Goal: Share content: Share content

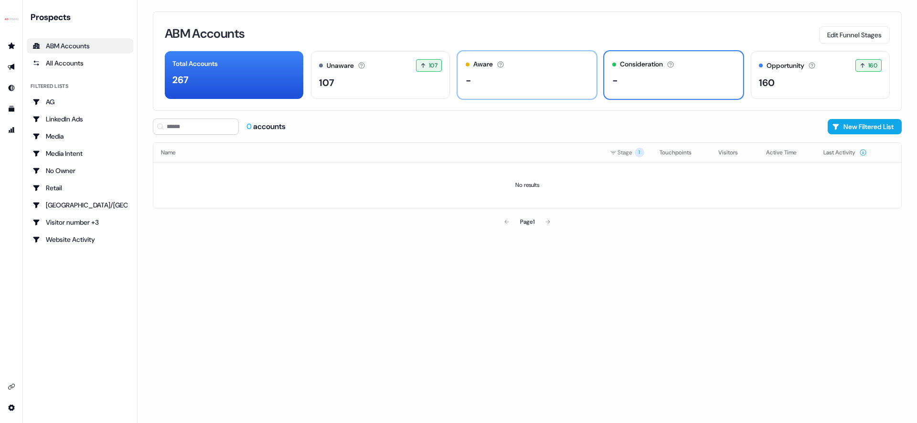
click at [470, 74] on div "-" at bounding box center [468, 80] width 6 height 14
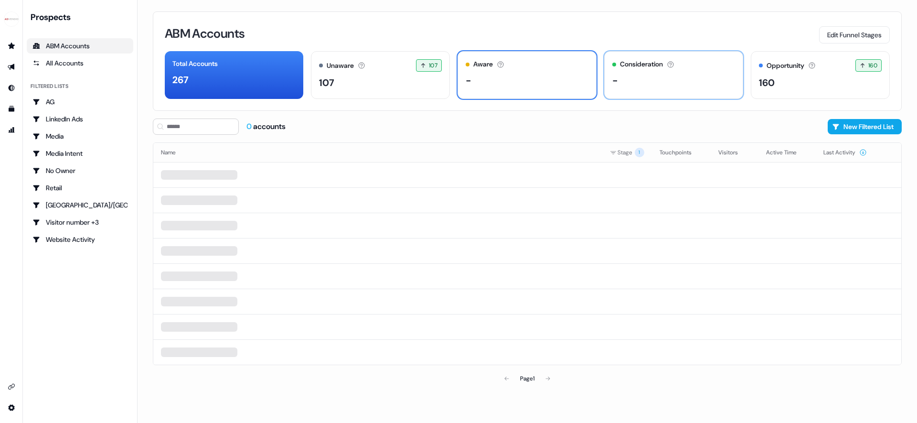
click at [647, 81] on div "-" at bounding box center [673, 80] width 123 height 14
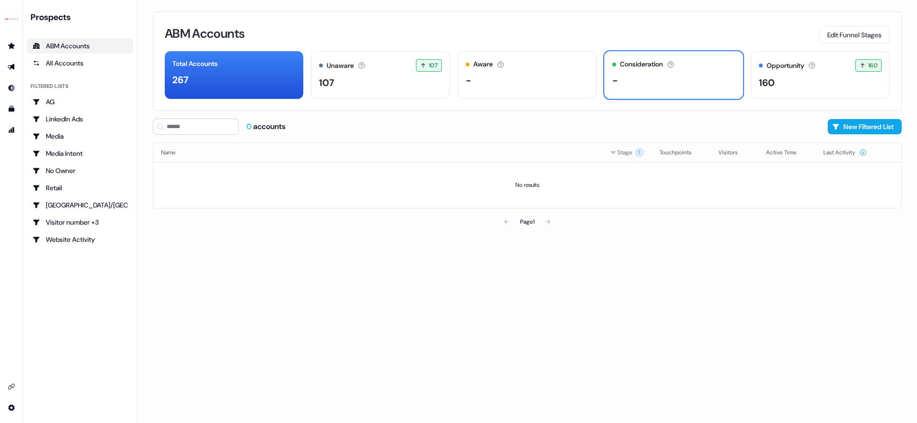
click at [588, 134] on div "0 accounts New Filtered List" at bounding box center [527, 126] width 749 height 16
click at [844, 34] on button "Edit Funnel Stages" at bounding box center [854, 34] width 71 height 17
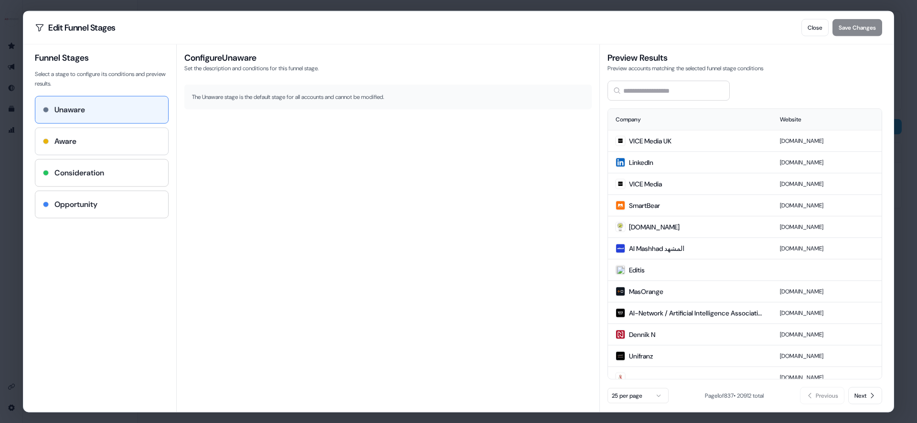
click at [156, 144] on div "Aware" at bounding box center [101, 140] width 117 height 11
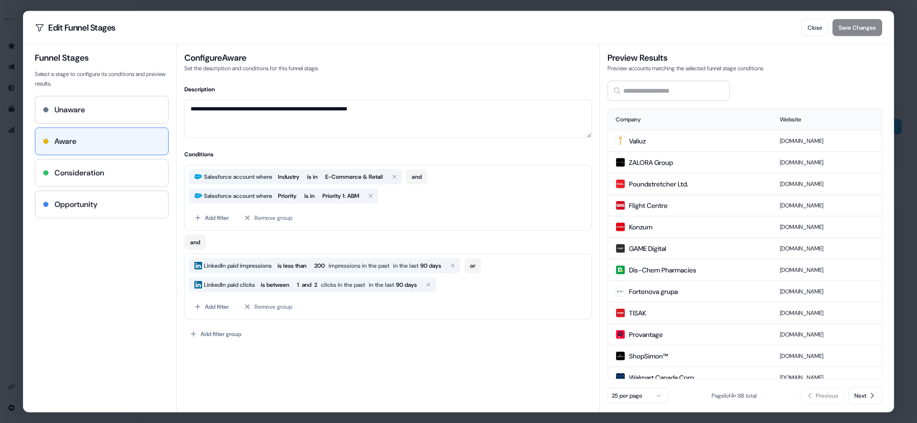
click at [123, 178] on div "Consideration" at bounding box center [101, 172] width 117 height 11
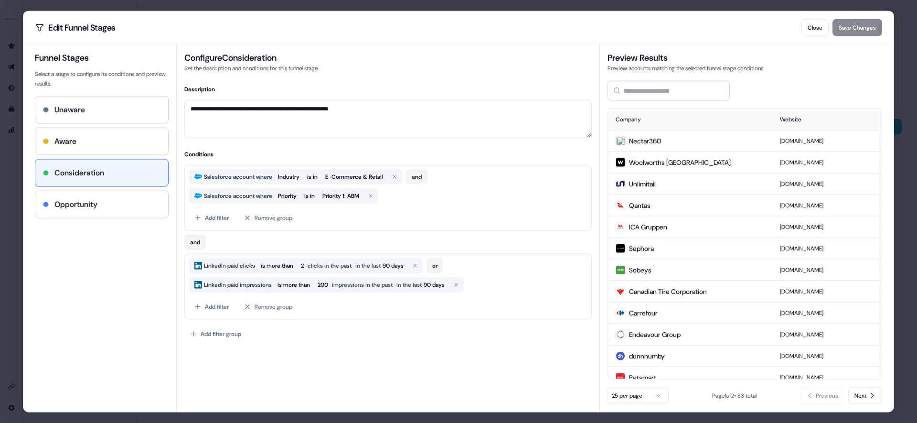
click at [116, 138] on div "Aware" at bounding box center [101, 140] width 117 height 11
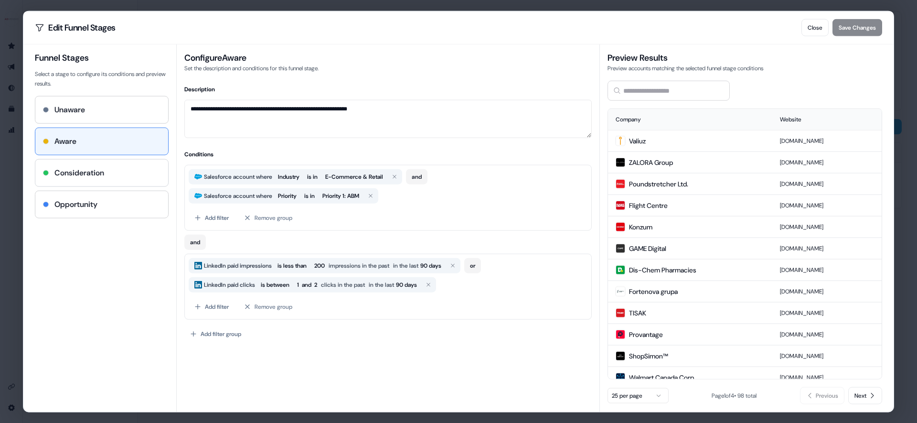
click at [113, 165] on div "Consideration" at bounding box center [101, 172] width 133 height 27
type textarea "**********"
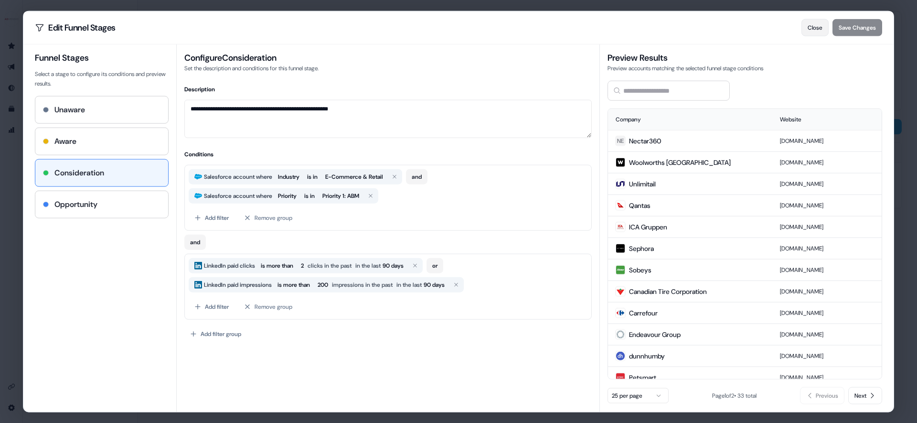
click at [809, 25] on button "Close" at bounding box center [814, 27] width 27 height 17
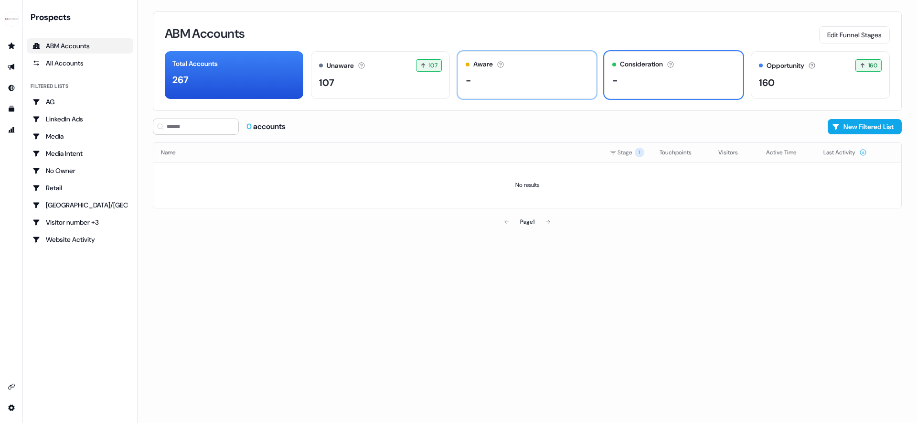
click at [468, 85] on div "-" at bounding box center [468, 80] width 6 height 14
click at [667, 87] on div "Consideration The account is actively engaging or showing buying intent. -" at bounding box center [673, 75] width 139 height 48
click at [860, 35] on button "Edit Funnel Stages" at bounding box center [854, 34] width 71 height 17
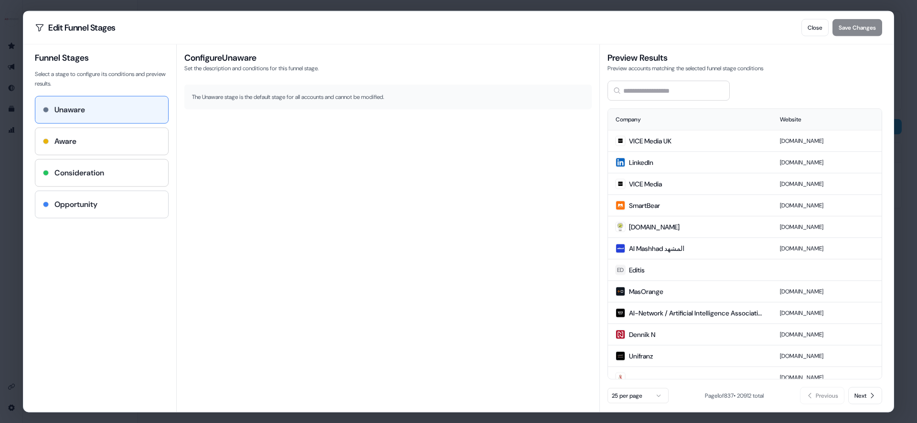
click at [114, 201] on div "Opportunity" at bounding box center [101, 203] width 117 height 11
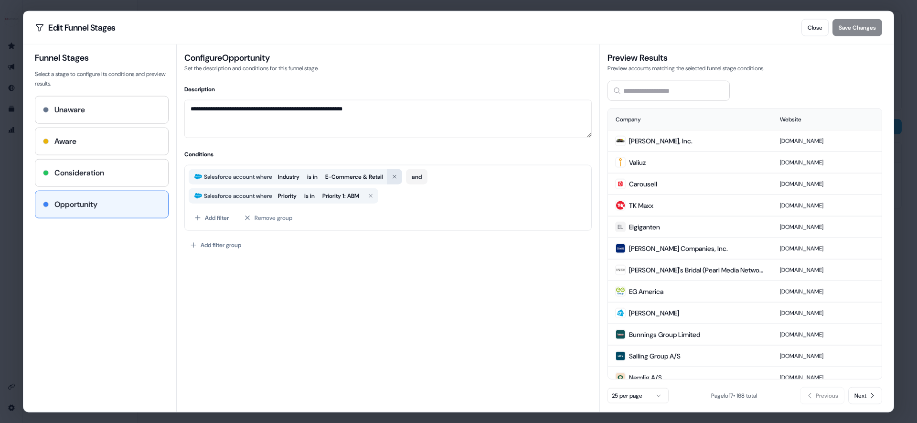
click at [399, 176] on button "button" at bounding box center [394, 176] width 15 height 15
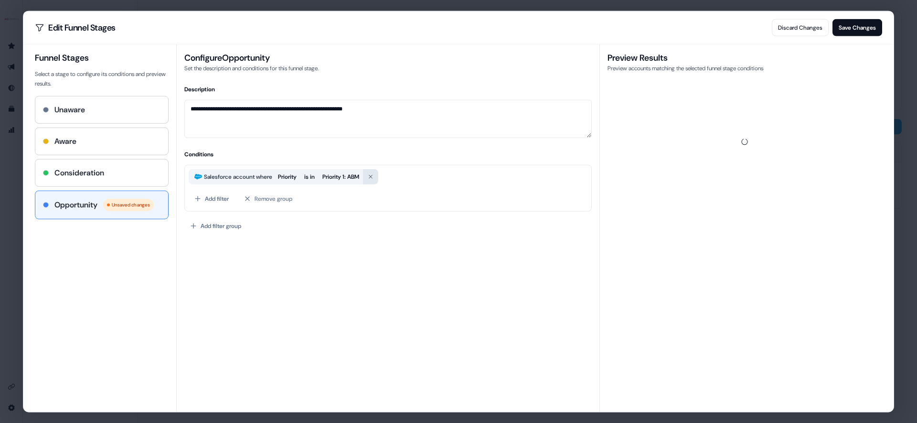
click at [374, 177] on button "button" at bounding box center [370, 176] width 15 height 15
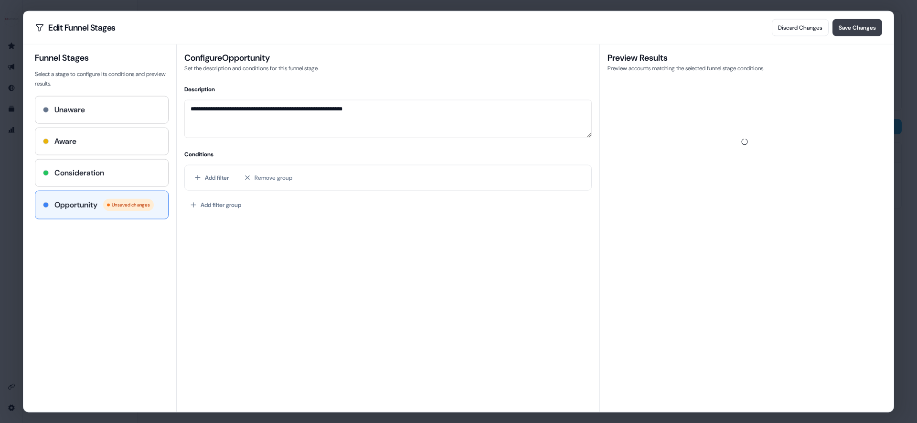
click at [854, 29] on button "Save Changes" at bounding box center [857, 27] width 50 height 17
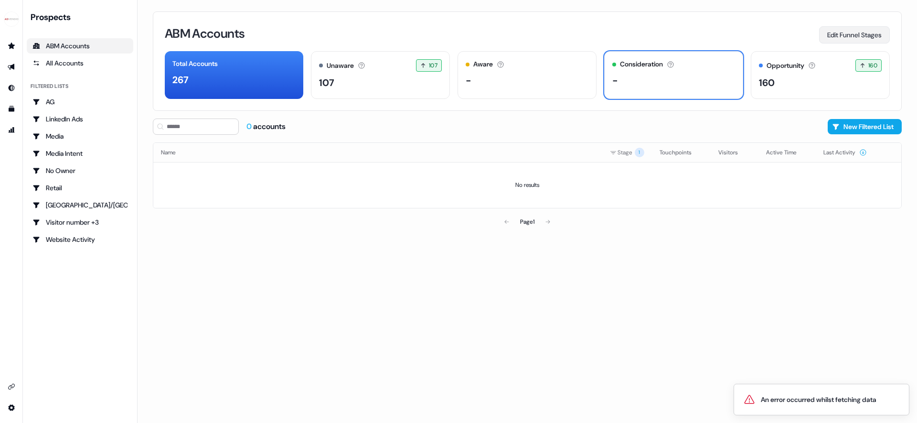
click at [845, 41] on button "Edit Funnel Stages" at bounding box center [854, 34] width 71 height 17
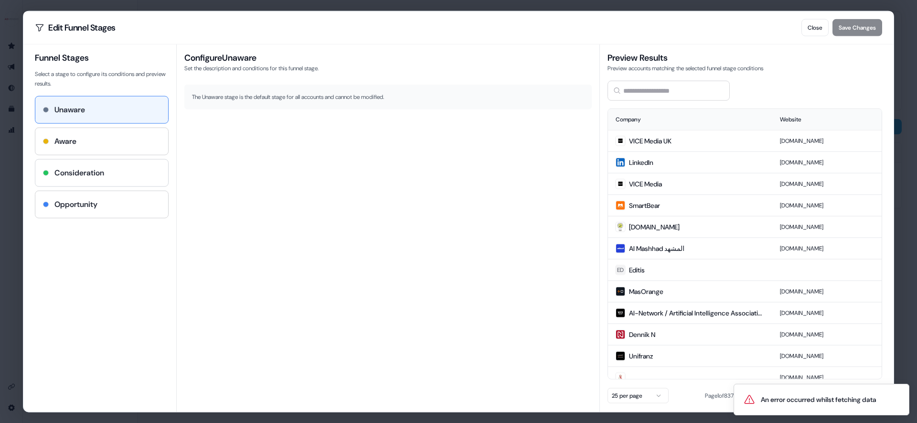
click at [58, 164] on div "Consideration" at bounding box center [101, 172] width 133 height 27
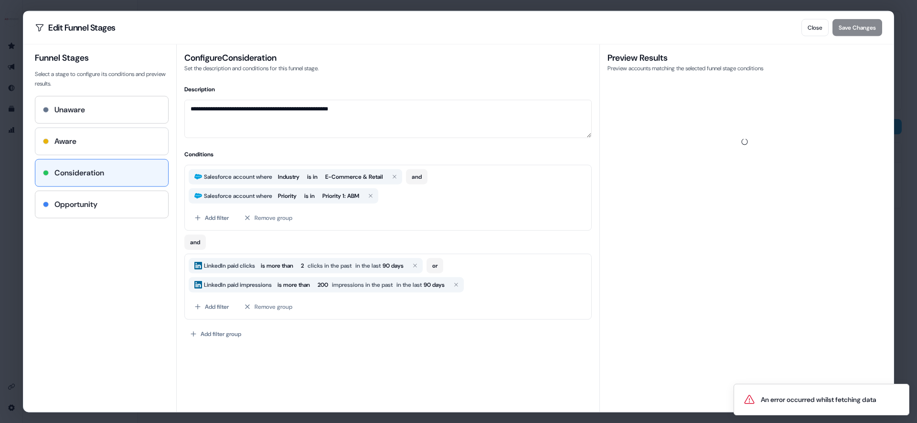
click at [61, 153] on div "Aware" at bounding box center [101, 140] width 133 height 27
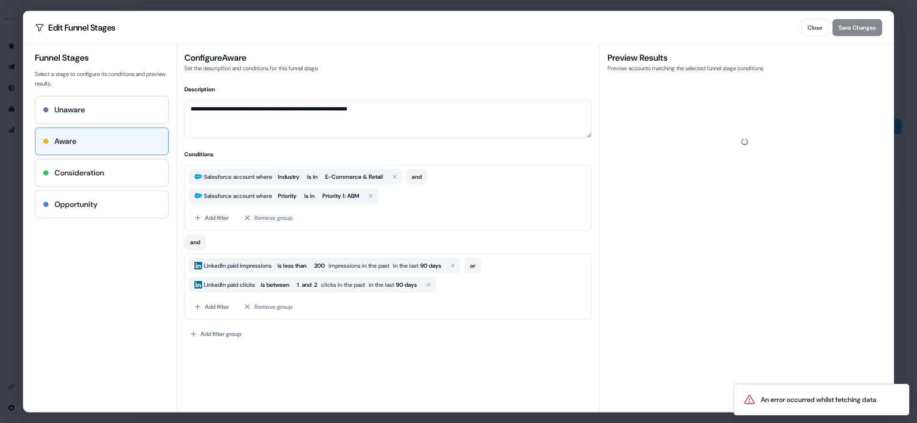
click at [54, 197] on div "Opportunity" at bounding box center [101, 203] width 133 height 27
type textarea "**********"
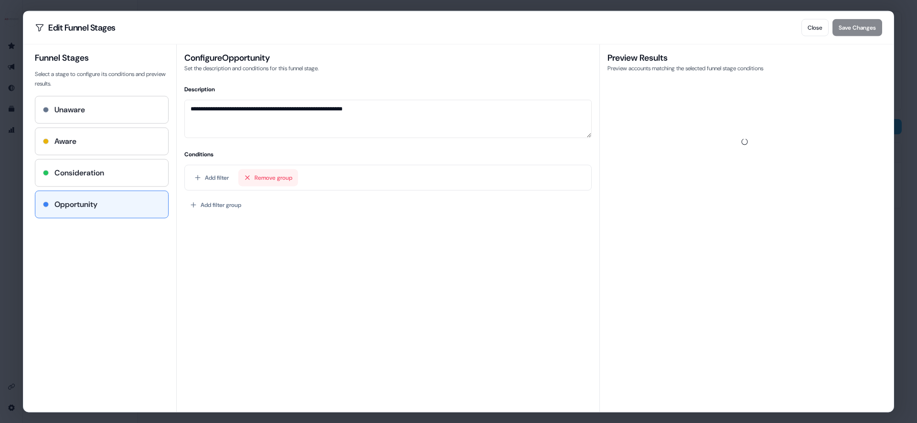
click at [282, 178] on button "Remove group" at bounding box center [268, 177] width 60 height 17
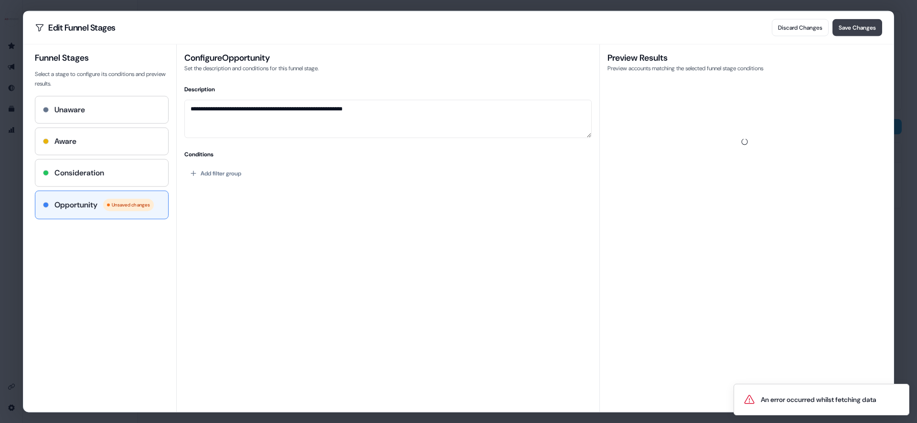
click at [866, 29] on button "Save Changes" at bounding box center [857, 27] width 50 height 17
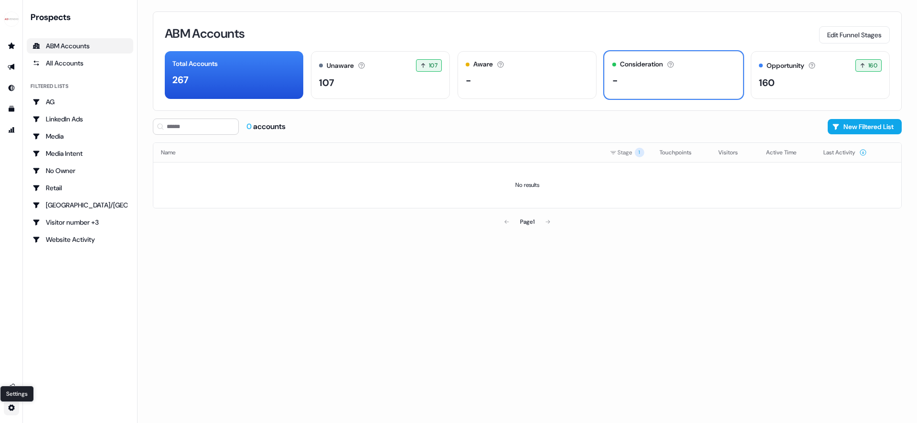
click at [12, 406] on html "For the best experience switch devices to a bigger screen. Go to [DOMAIN_NAME] …" at bounding box center [458, 211] width 917 height 423
click at [66, 406] on div "Privacy & Scripts" at bounding box center [66, 405] width 76 height 15
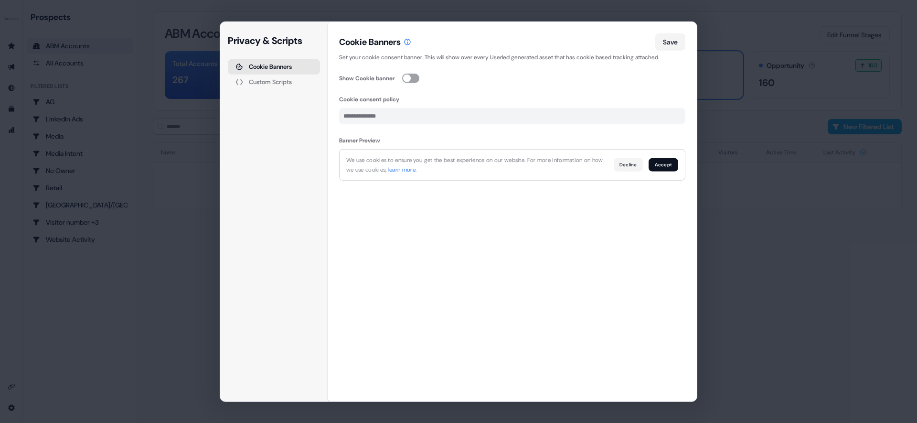
click at [413, 82] on button "button" at bounding box center [410, 78] width 17 height 10
click at [404, 114] on input "Cookie consent policy" at bounding box center [512, 115] width 346 height 16
click at [246, 84] on button "Custom Scripts" at bounding box center [274, 81] width 92 height 15
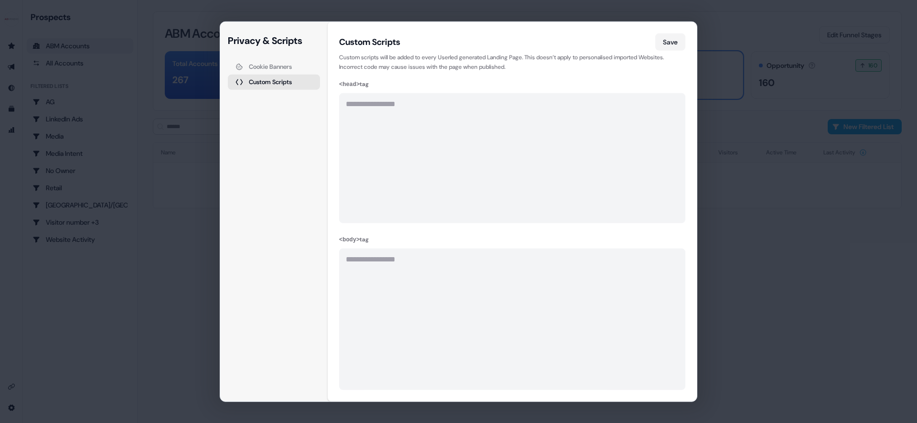
click at [285, 64] on div "Cookie Banners" at bounding box center [270, 66] width 43 height 6
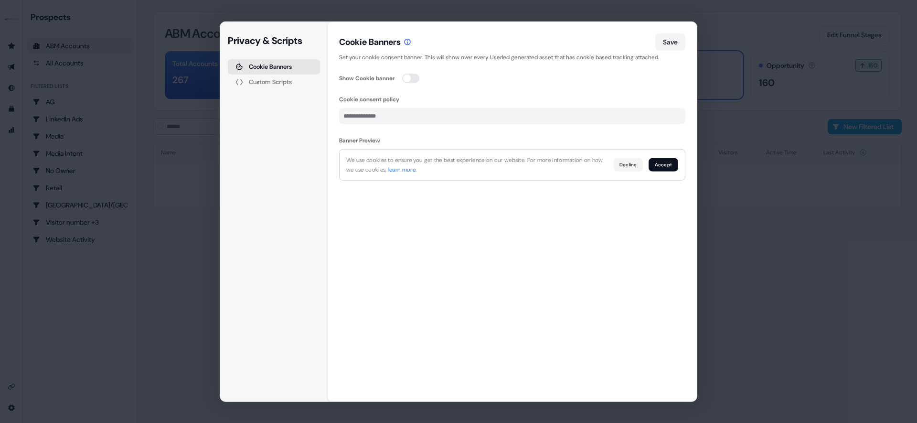
click at [411, 44] on icon at bounding box center [407, 42] width 7 height 7
click at [280, 85] on div "Custom Scripts" at bounding box center [270, 82] width 43 height 6
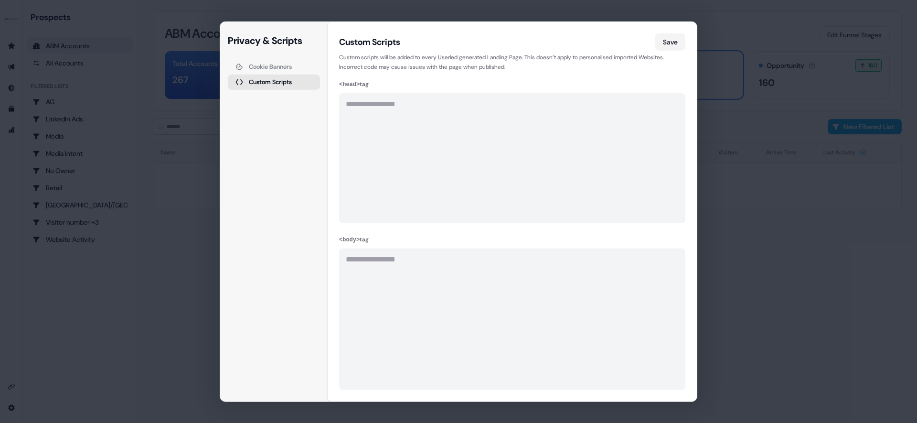
click at [288, 68] on div "Cookie Banners" at bounding box center [270, 66] width 43 height 6
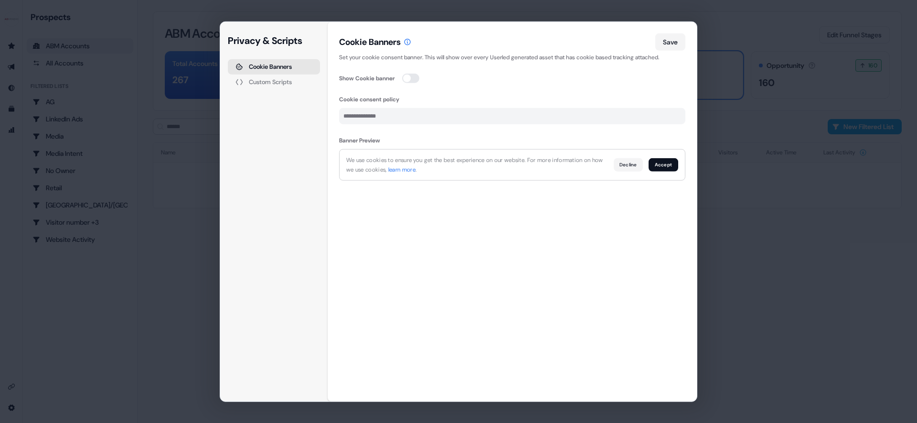
click at [402, 76] on div "Show Cookie banner" at bounding box center [512, 78] width 346 height 10
click at [411, 79] on button "button" at bounding box center [410, 78] width 17 height 10
click at [674, 44] on button "Save" at bounding box center [670, 41] width 30 height 17
click at [507, 116] on input "Cookie consent policy" at bounding box center [512, 115] width 346 height 16
paste input "**********"
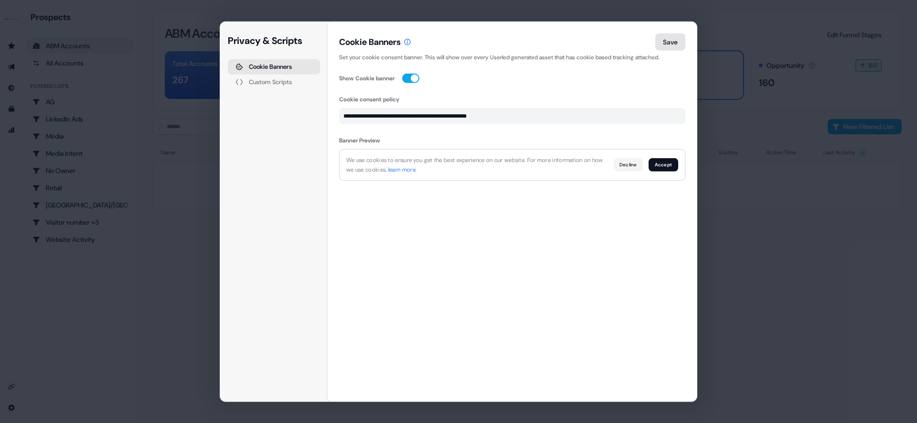
type input "**********"
click at [671, 38] on button "Save" at bounding box center [670, 41] width 30 height 17
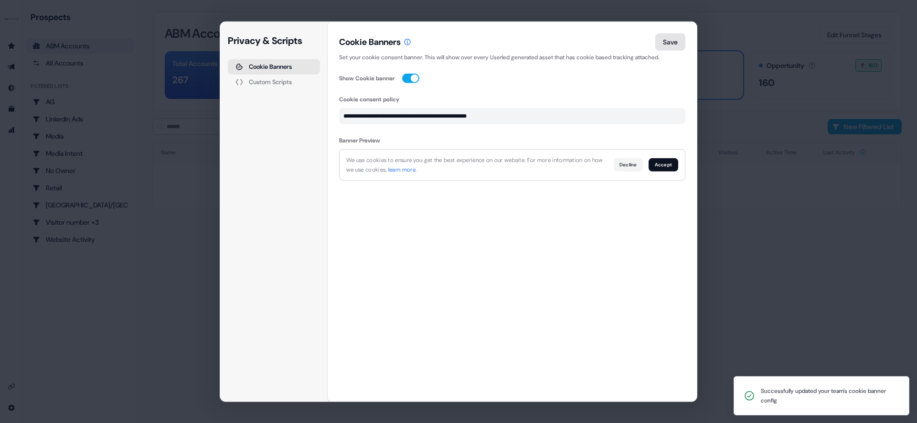
click at [674, 42] on button "Save" at bounding box center [670, 41] width 30 height 17
click at [763, 228] on div "**********" at bounding box center [458, 211] width 917 height 423
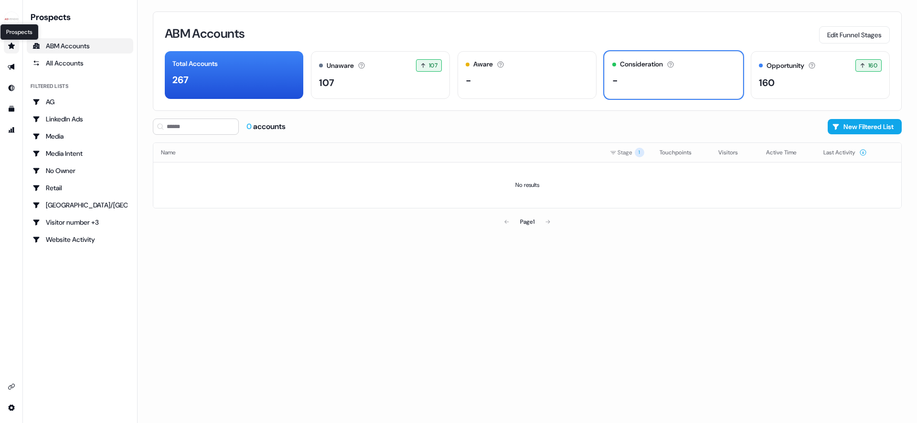
click at [15, 42] on icon "Go to prospects" at bounding box center [12, 46] width 8 height 8
click at [15, 61] on link "Go to outbound experience" at bounding box center [11, 66] width 15 height 15
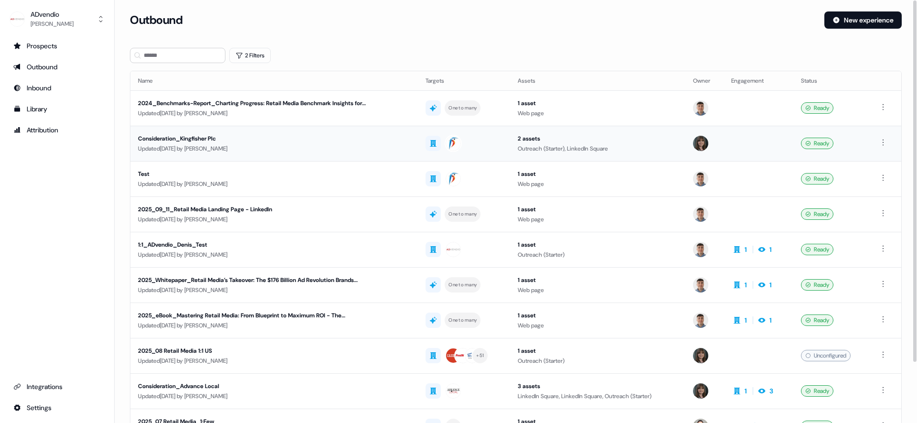
click at [205, 138] on div "Consideration_Kingfisher Plc" at bounding box center [252, 139] width 229 height 10
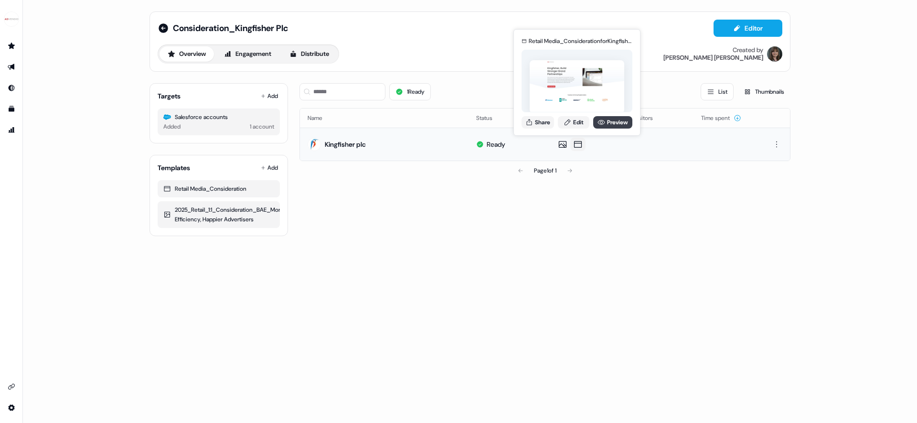
click at [608, 123] on link "Preview" at bounding box center [612, 122] width 39 height 12
click at [545, 124] on button "Share" at bounding box center [537, 122] width 32 height 12
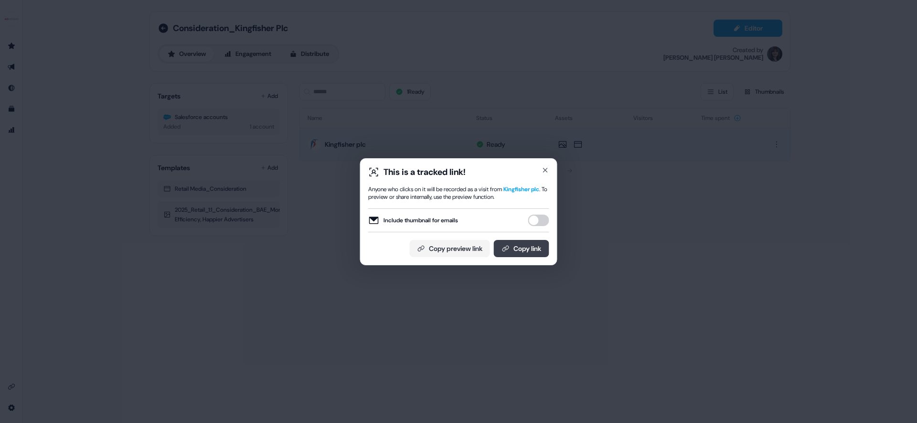
click at [522, 246] on button "Copy link" at bounding box center [521, 248] width 55 height 17
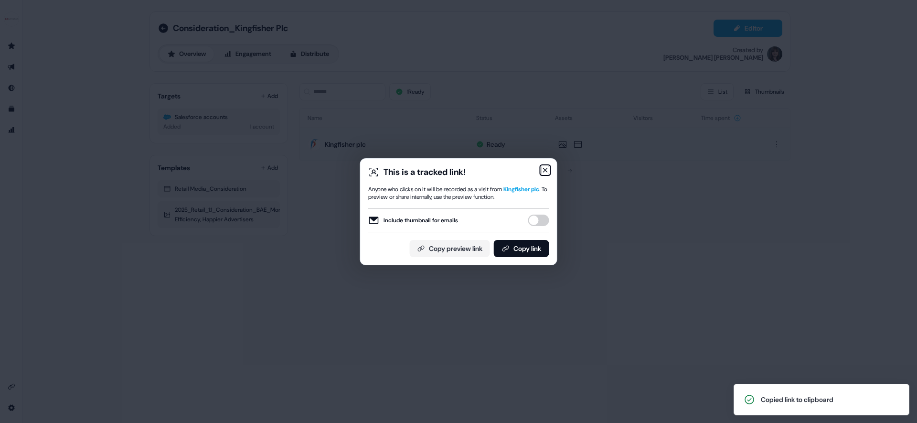
click at [543, 169] on icon "button" at bounding box center [545, 170] width 8 height 8
